Goal: Navigation & Orientation: Find specific page/section

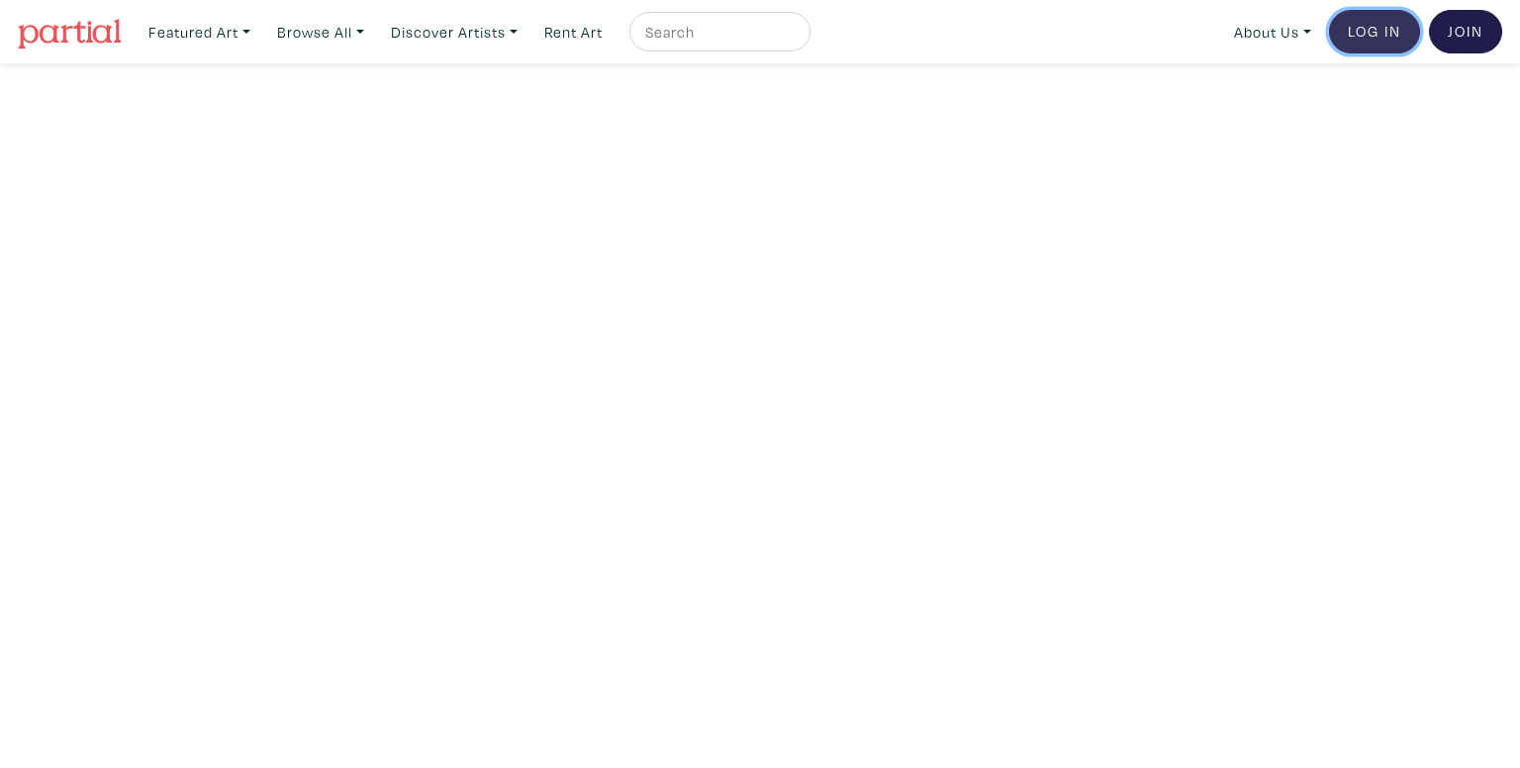
click at [1392, 29] on link "Log In" at bounding box center [1374, 32] width 91 height 44
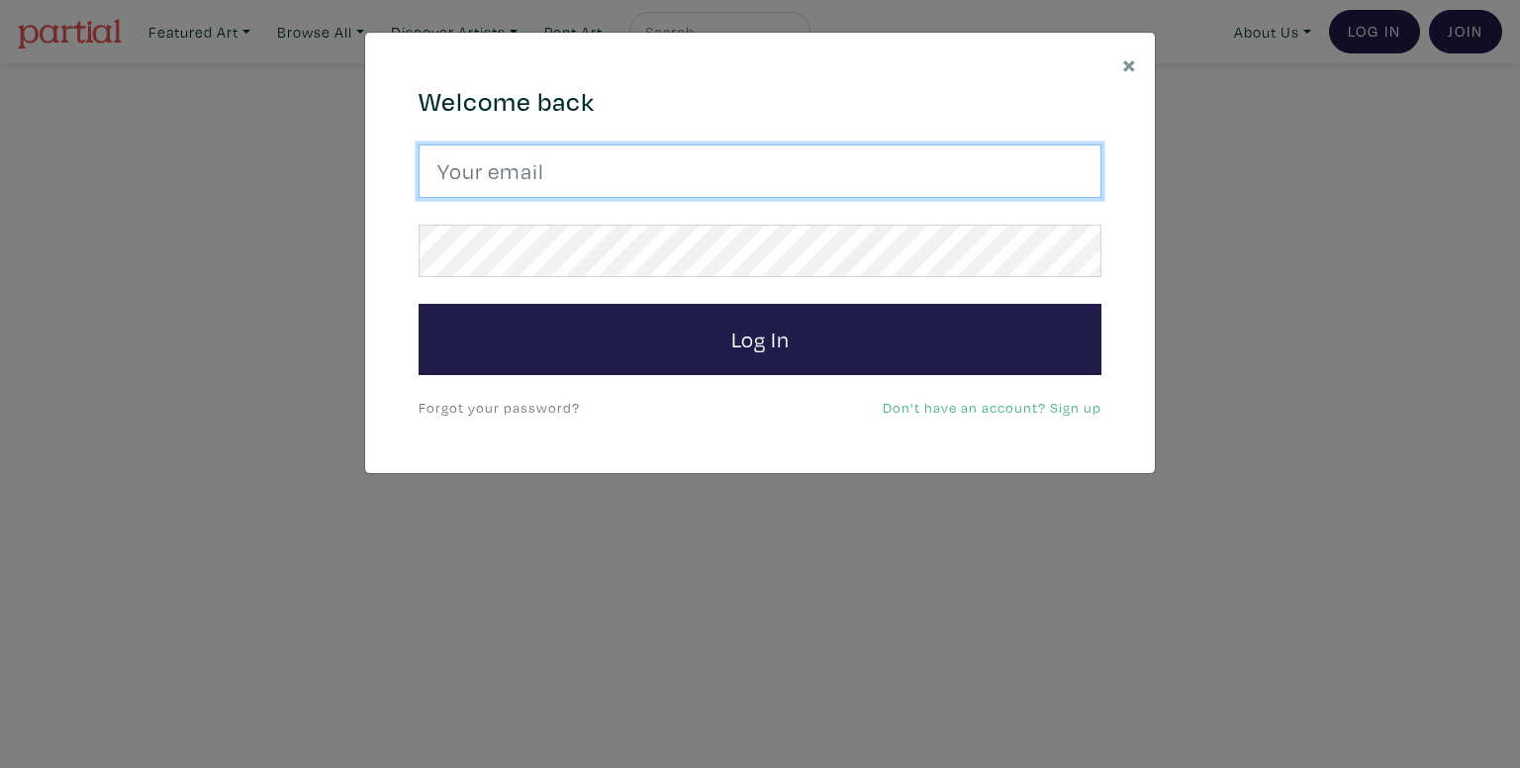
click at [582, 165] on input "email" at bounding box center [760, 170] width 683 height 53
type input "johnrichduns@gmail.com"
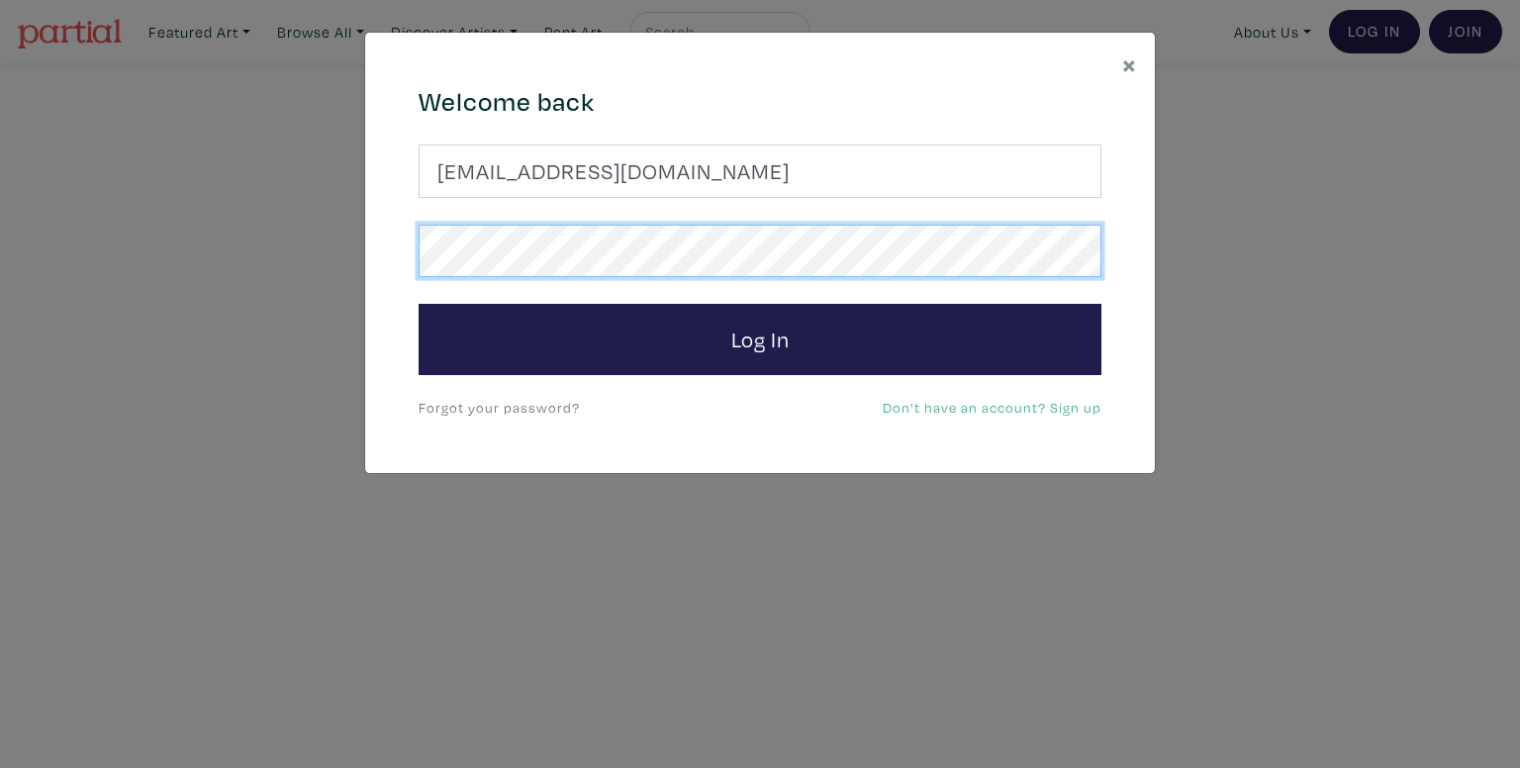
click at [419, 304] on button "Log In" at bounding box center [760, 339] width 683 height 71
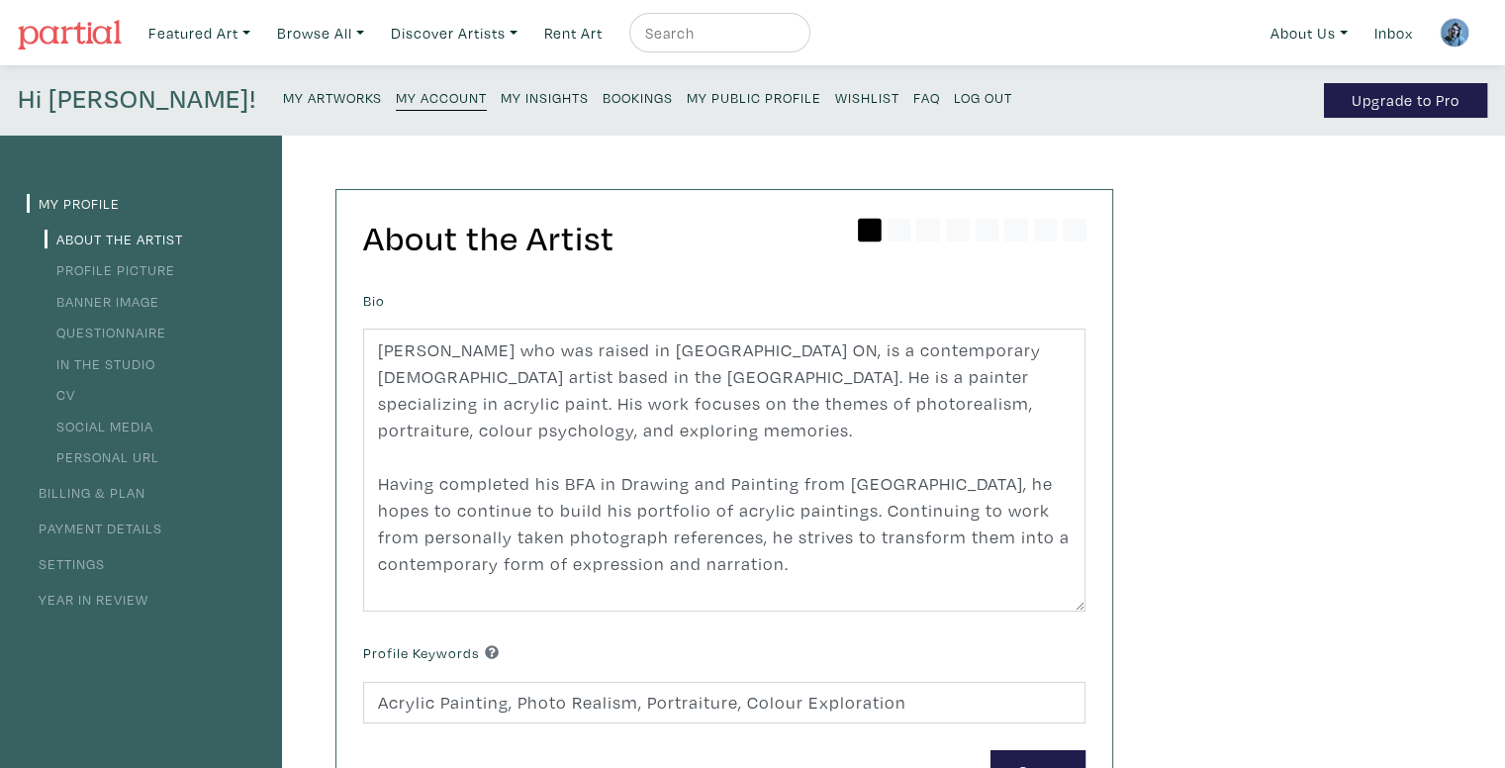
click at [687, 100] on small "My Public Profile" at bounding box center [754, 97] width 135 height 19
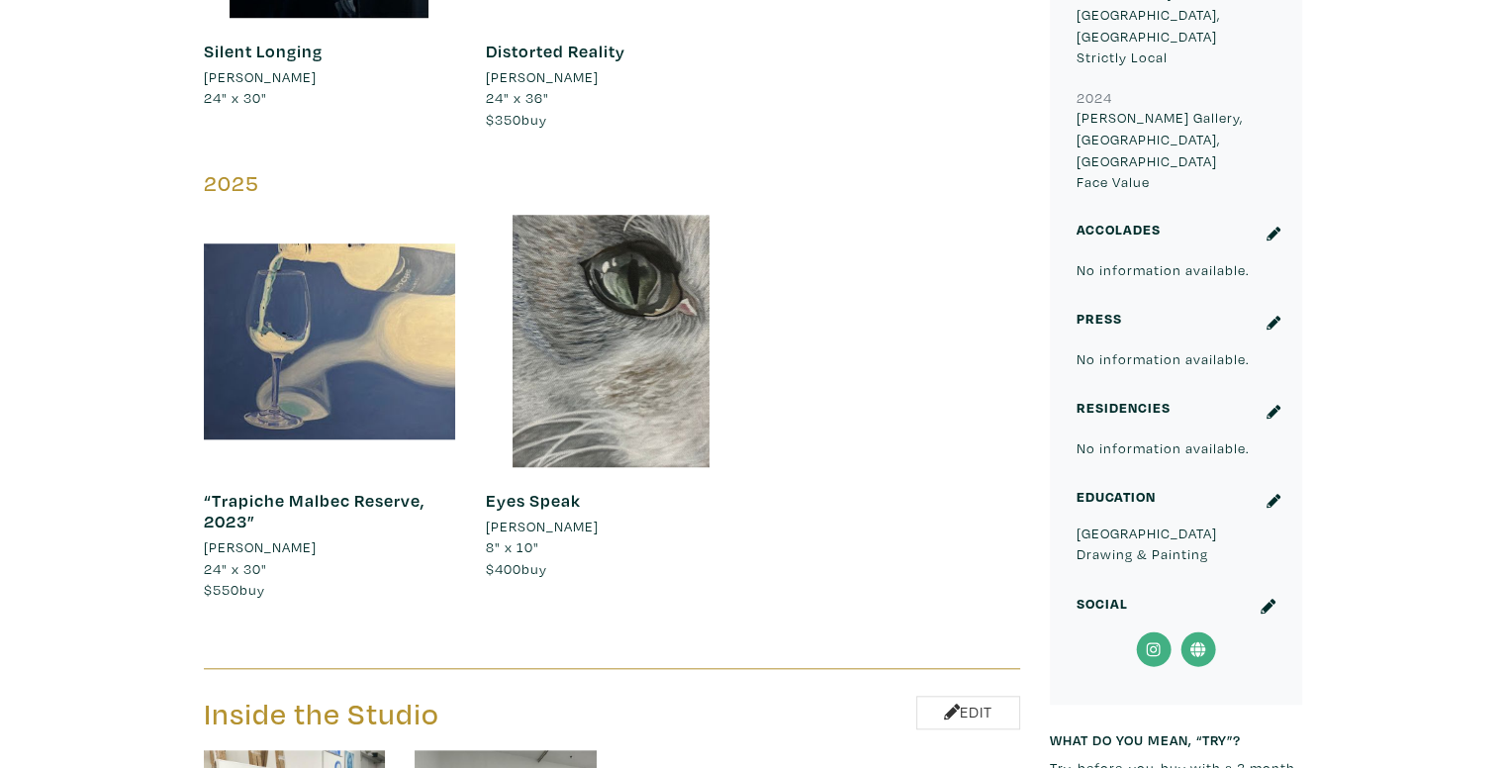
scroll to position [1682, 0]
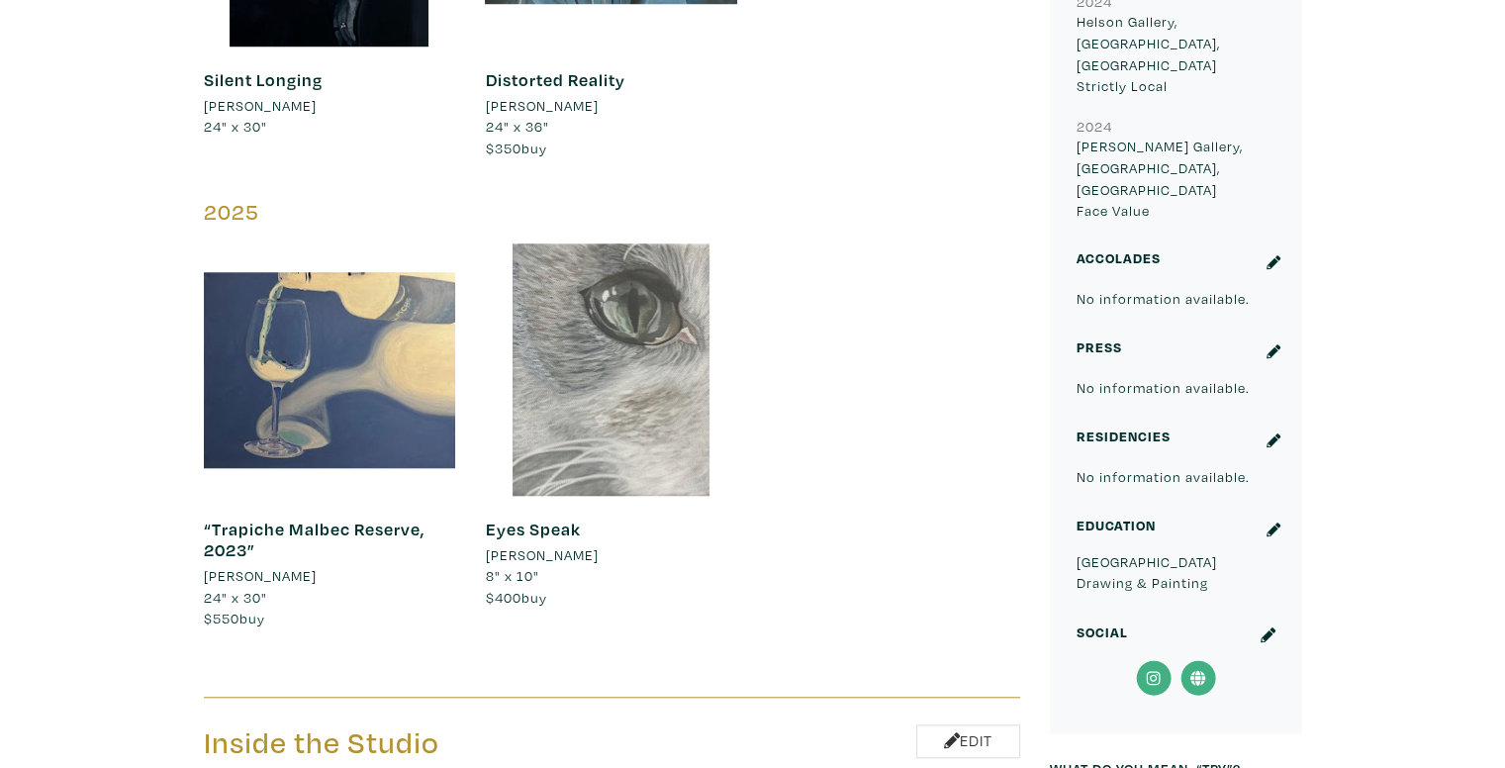
click at [613, 258] on div at bounding box center [611, 369] width 252 height 252
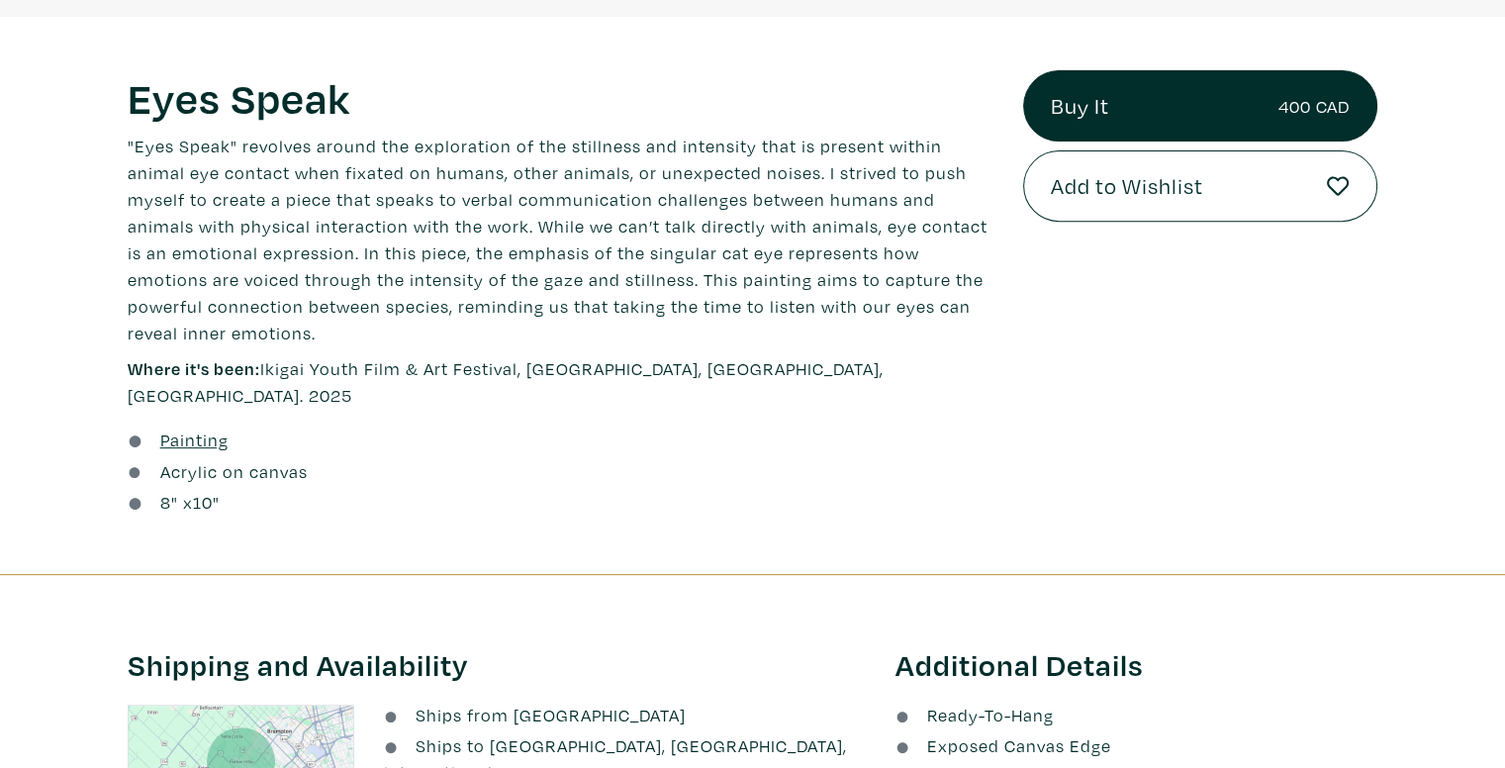
scroll to position [693, 0]
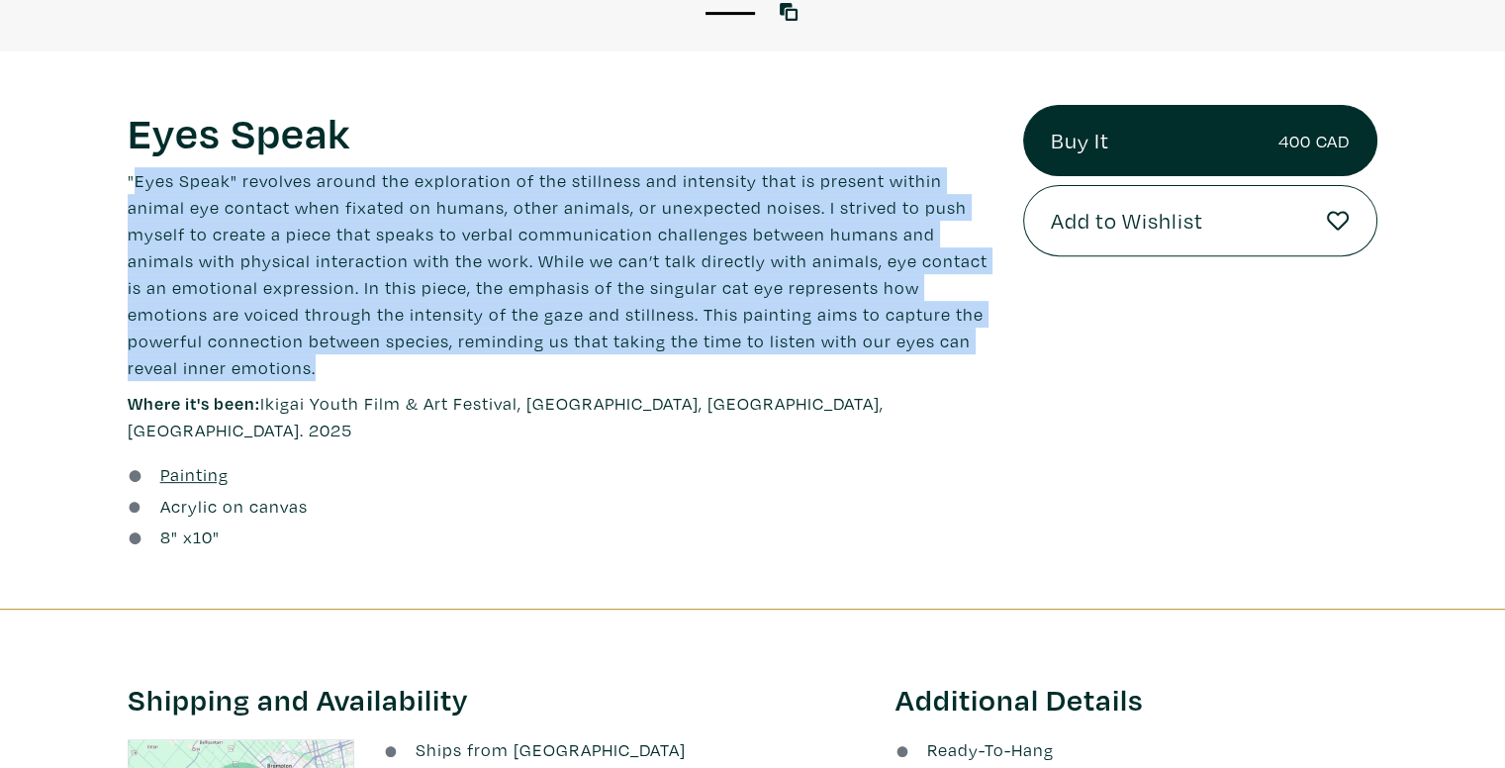
drag, startPoint x: 222, startPoint y: 365, endPoint x: 139, endPoint y: 173, distance: 209.2
click at [139, 173] on p ""Eyes Speak" revolves around the exploration of the stillness and intensity tha…" at bounding box center [561, 274] width 866 height 214
copy p "Eyes Speak" revolves around the exploration of the stillness and intensity that…"
click at [138, 173] on p ""Eyes Speak" revolves around the exploration of the stillness and intensity tha…" at bounding box center [561, 274] width 866 height 214
drag, startPoint x: 120, startPoint y: 178, endPoint x: 278, endPoint y: 372, distance: 250.3
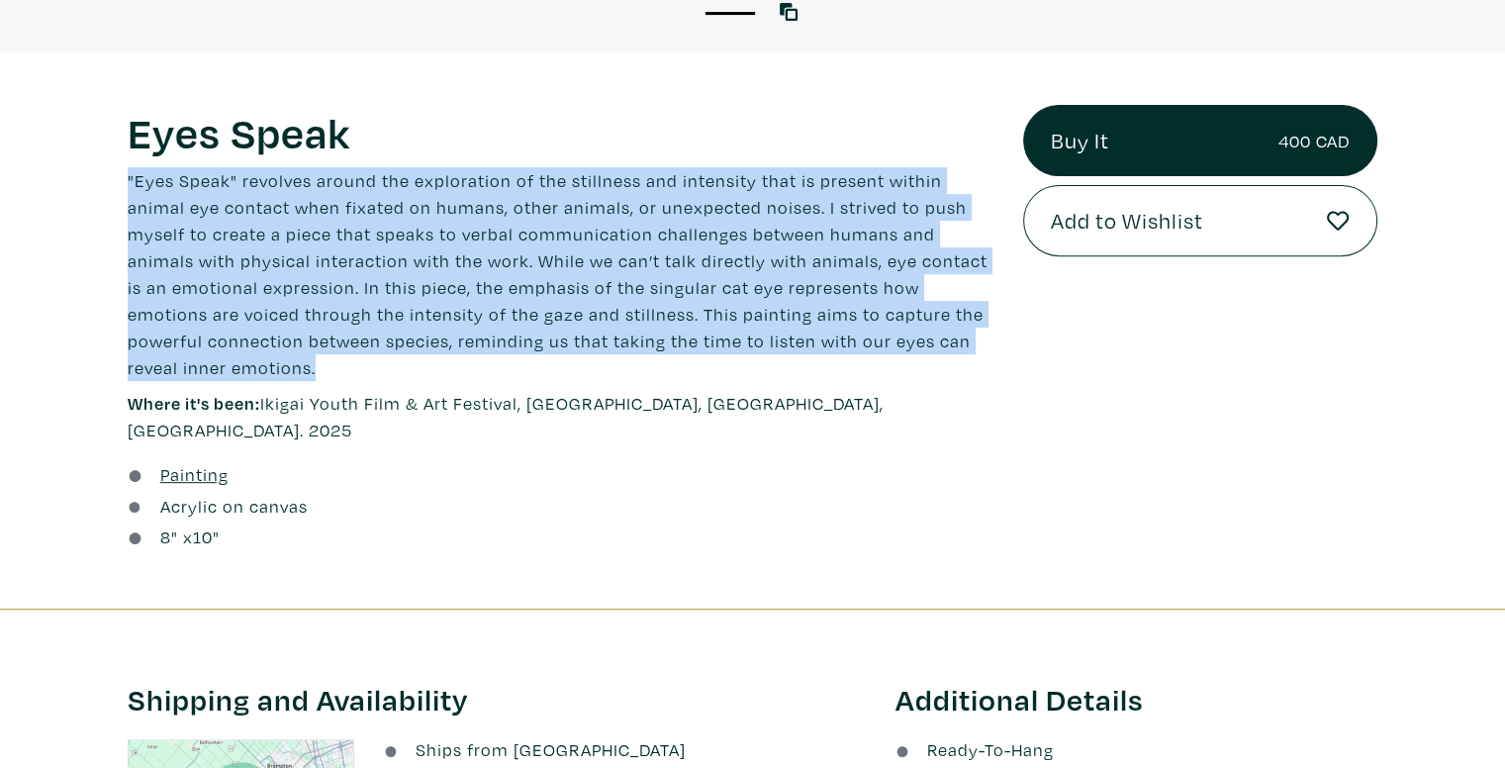
click at [278, 372] on div "Eyes Speak Lorem ipsum dolor sit amet, consectetur adipiscing elit. Ut bibendum…" at bounding box center [560, 330] width 895 height 450
copy p ""Eyes Speak" revolves around the exploration of the stillness and intensity tha…"
